Goal: Information Seeking & Learning: Learn about a topic

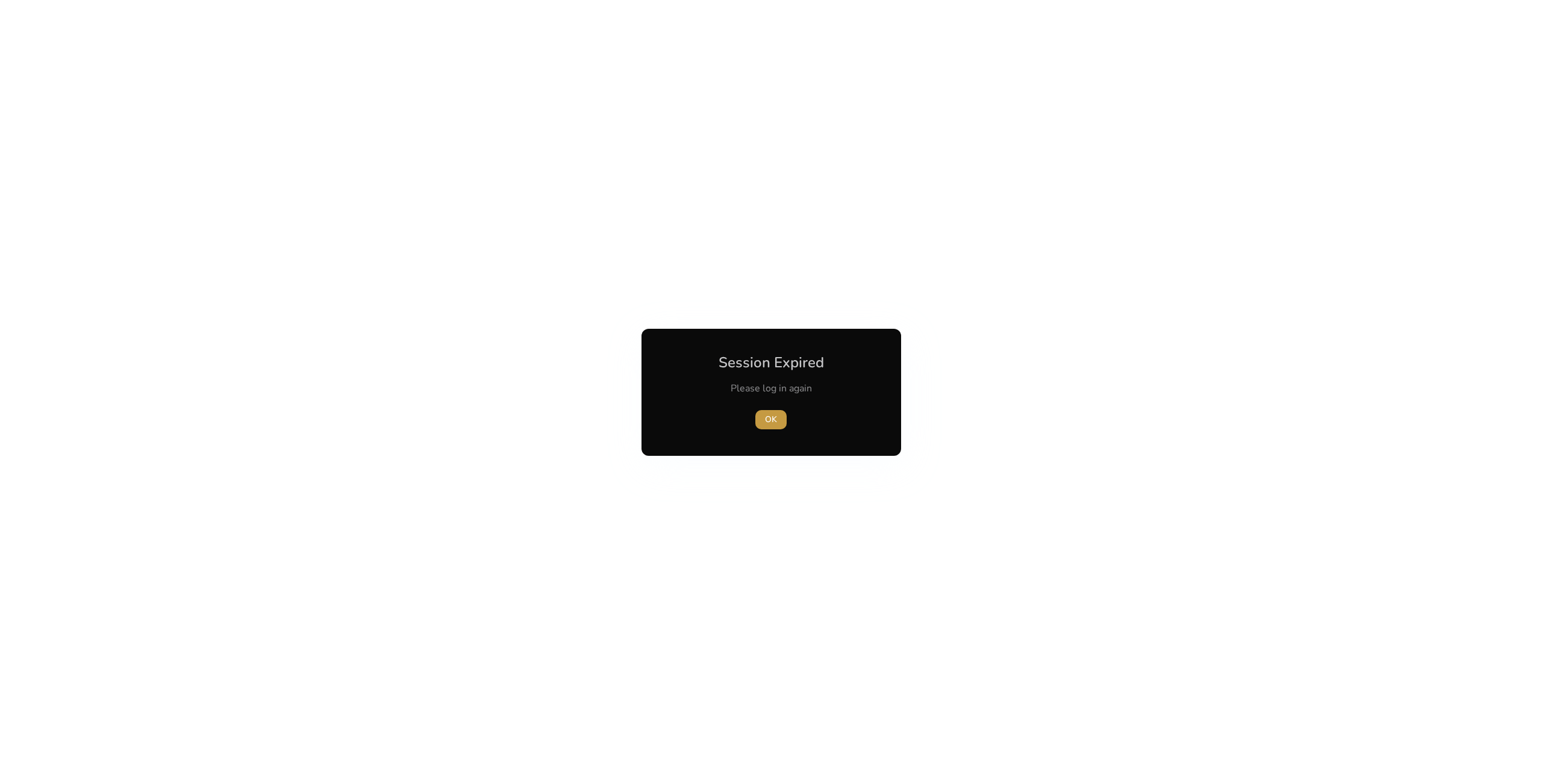
click at [772, 415] on span "OK" at bounding box center [770, 419] width 12 height 12
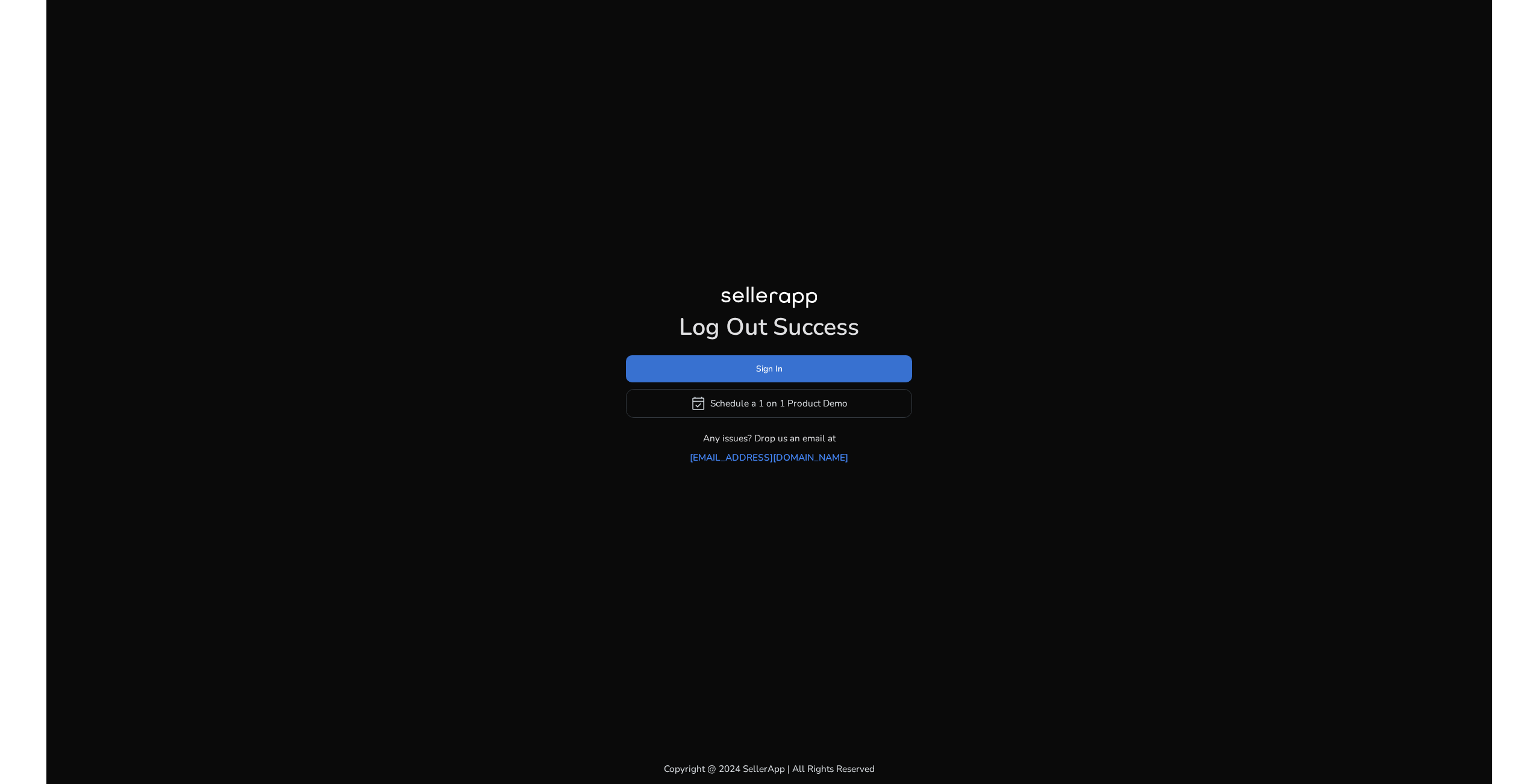
click at [761, 375] on span "Sign In" at bounding box center [769, 369] width 26 height 12
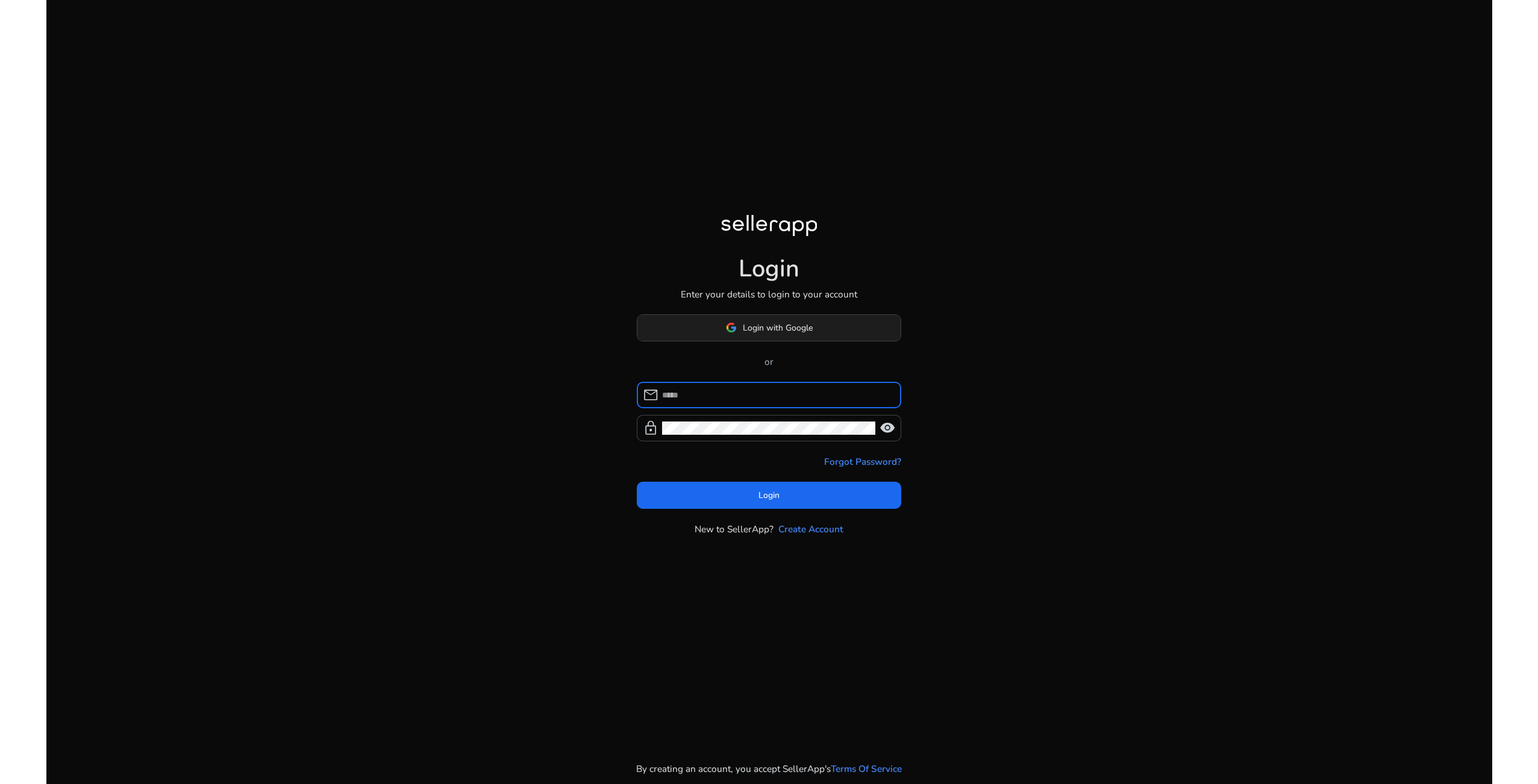
click at [767, 324] on span "Login with Google" at bounding box center [778, 328] width 70 height 12
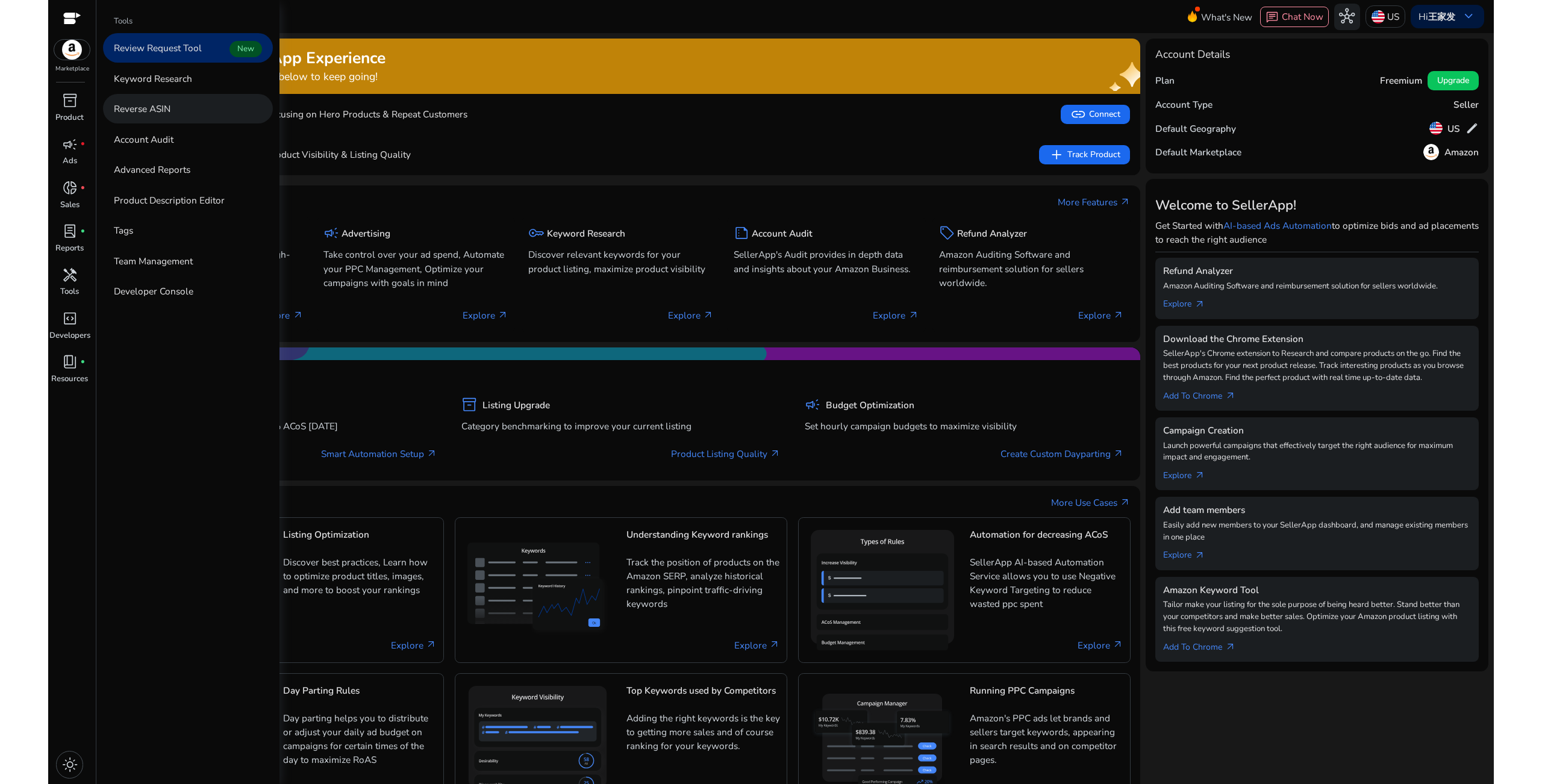
click at [145, 111] on p "Reverse ASIN" at bounding box center [142, 109] width 57 height 14
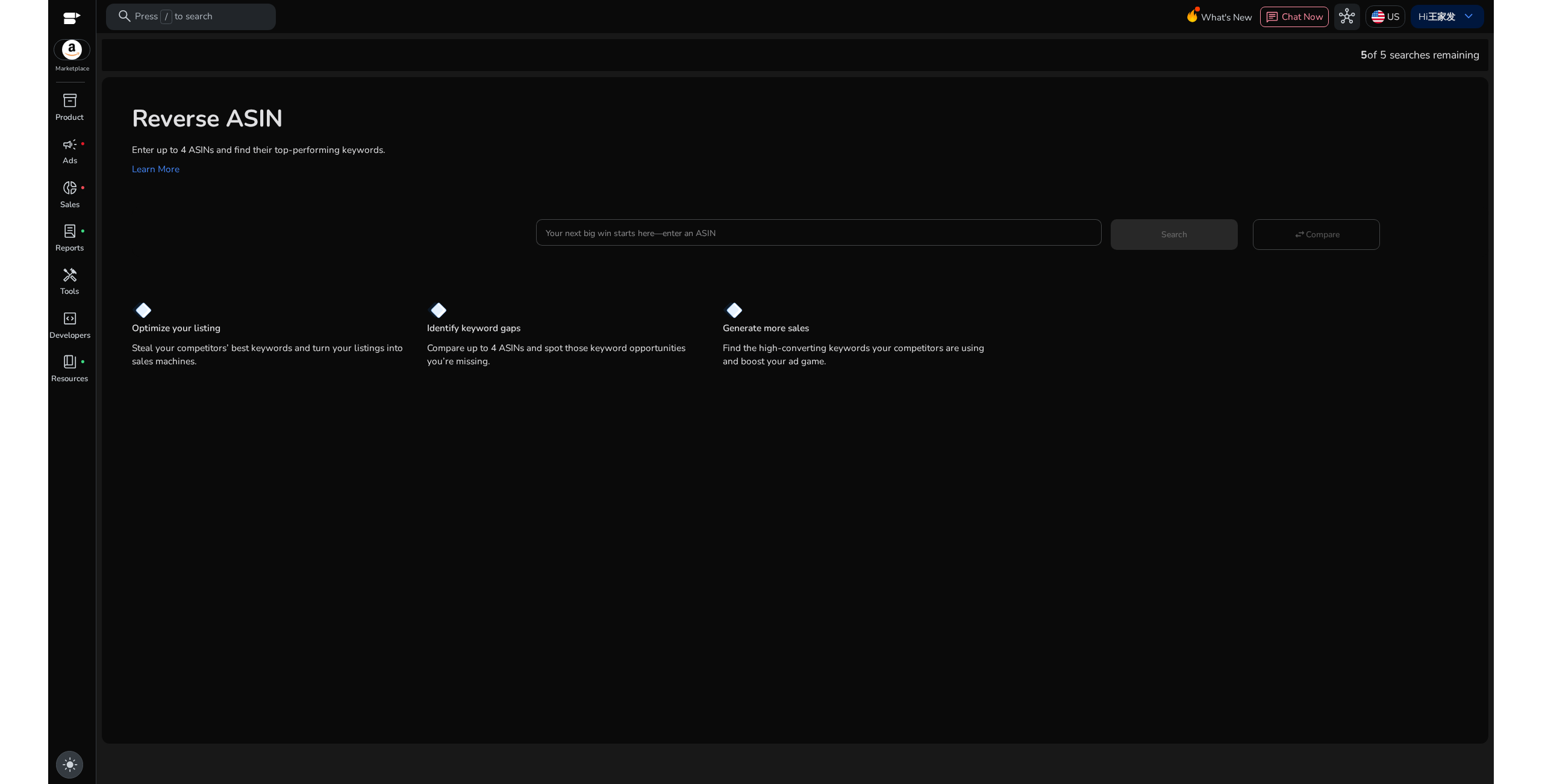
click at [71, 768] on span "light_mode" at bounding box center [69, 765] width 16 height 16
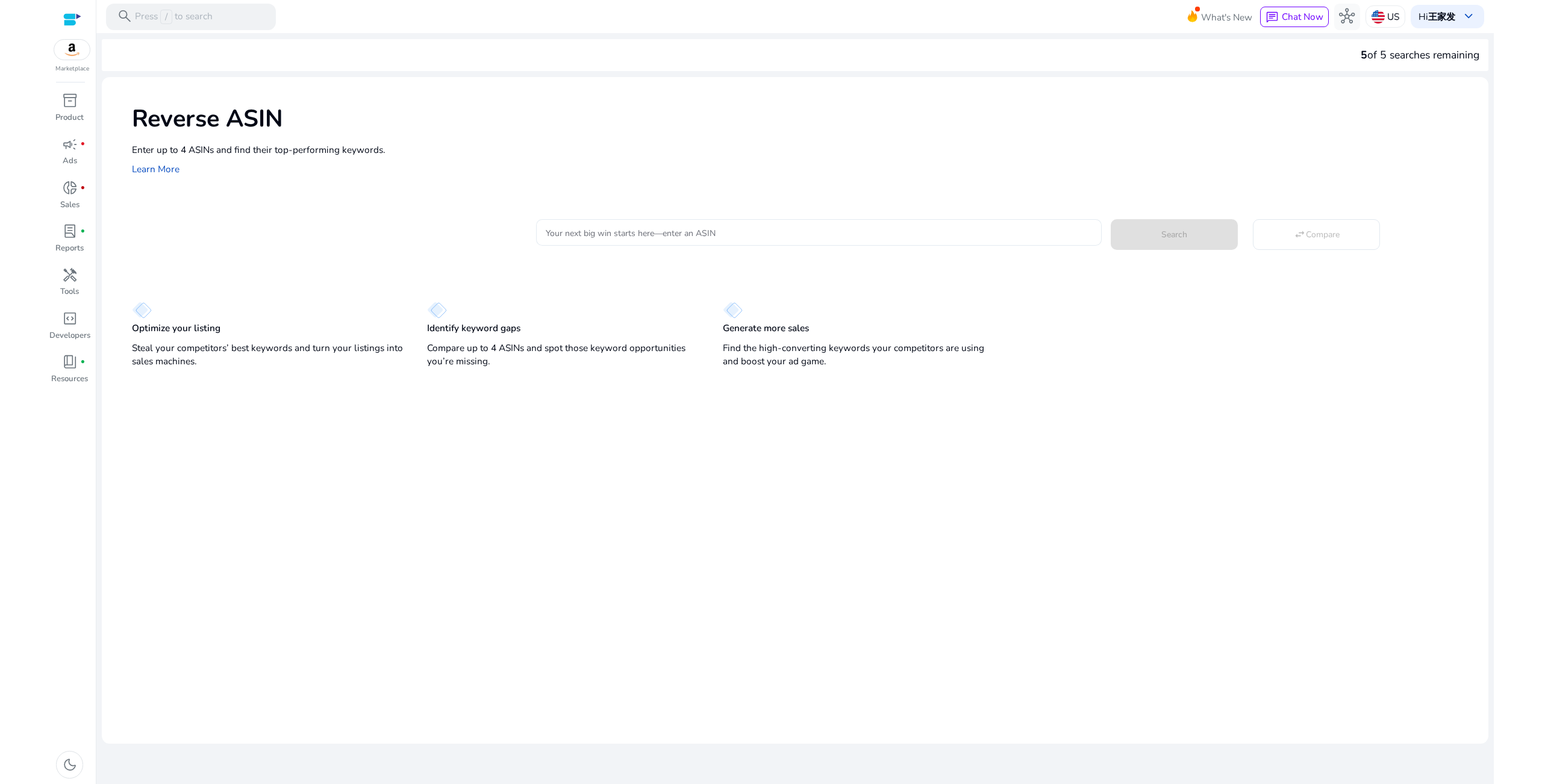
click at [609, 243] on div at bounding box center [818, 232] width 546 height 26
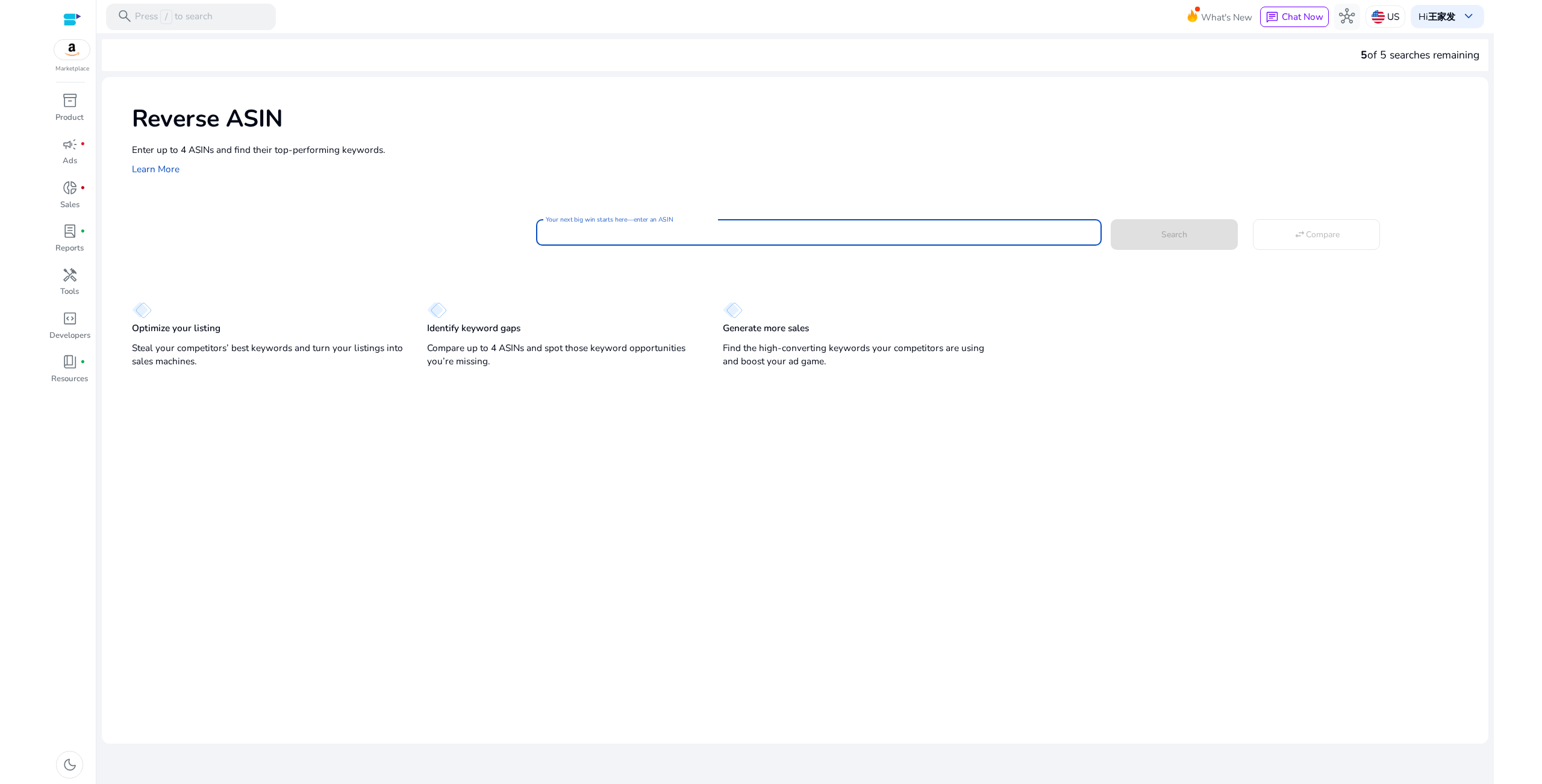
click at [613, 237] on input "Your next big win starts here—enter an ASIN" at bounding box center [818, 232] width 546 height 13
paste input "**********"
type input "**********"
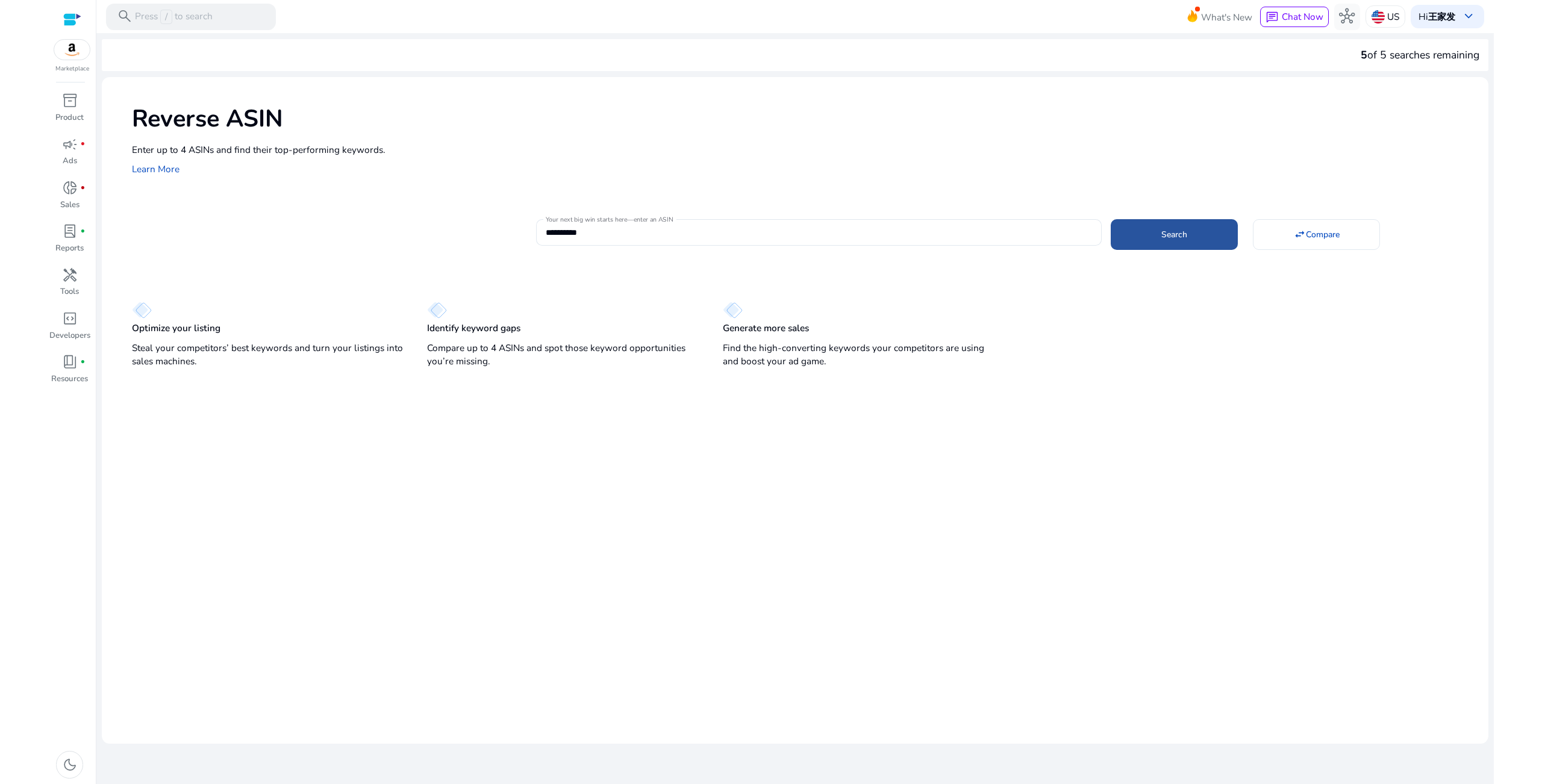
click at [1190, 228] on span at bounding box center [1174, 235] width 127 height 29
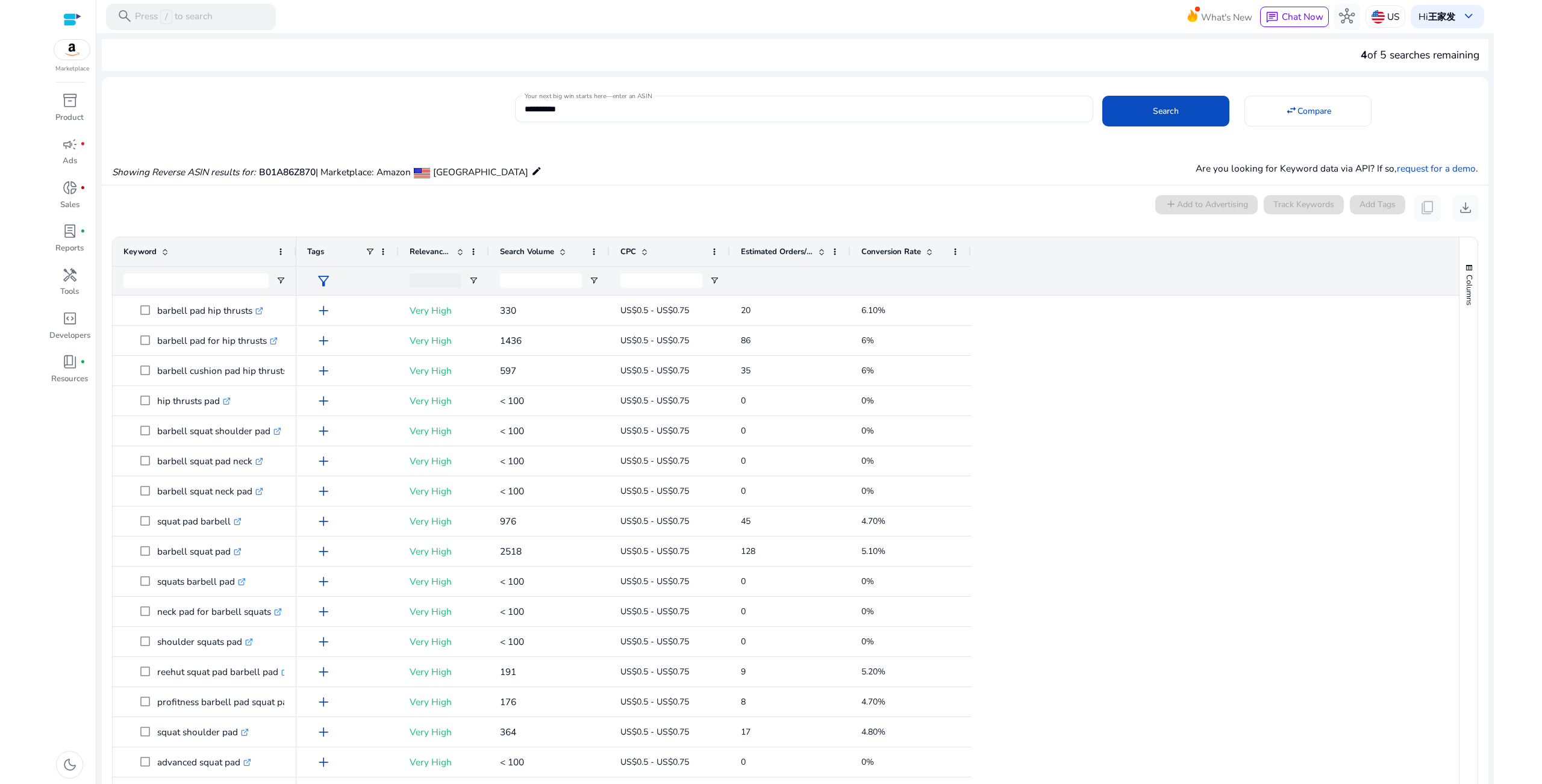
drag, startPoint x: 292, startPoint y: 249, endPoint x: 372, endPoint y: 250, distance: 80.0
click at [298, 250] on div at bounding box center [296, 252] width 5 height 29
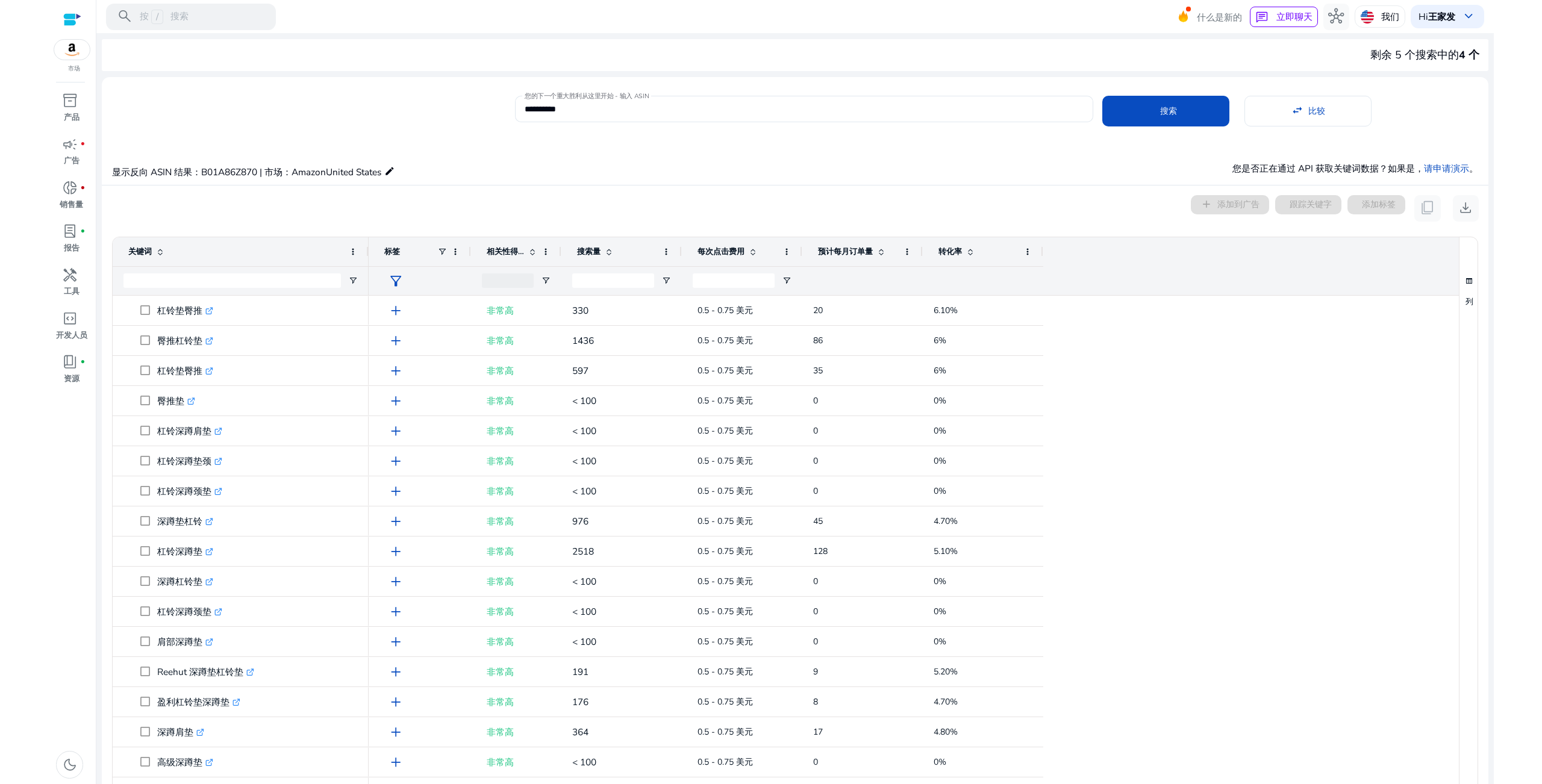
click at [792, 211] on div "0 keyword(s) selected add 添加到广告 跟踪关键字 添加标签 content_copy download" at bounding box center [795, 208] width 1367 height 26
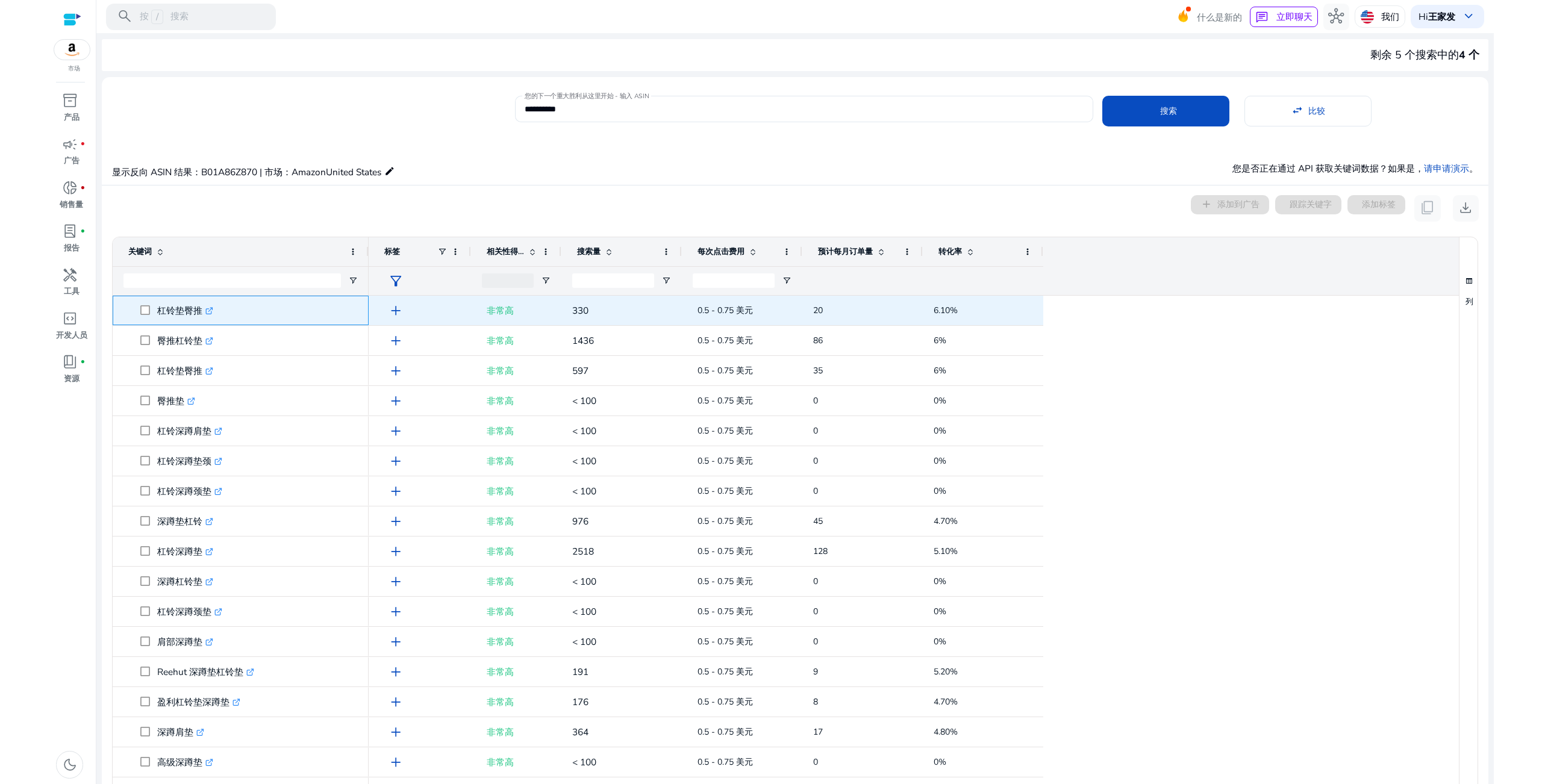
click at [211, 311] on icon ".st0{fill:#2c8af8}" at bounding box center [209, 311] width 8 height 8
